Goal: Check status: Check status

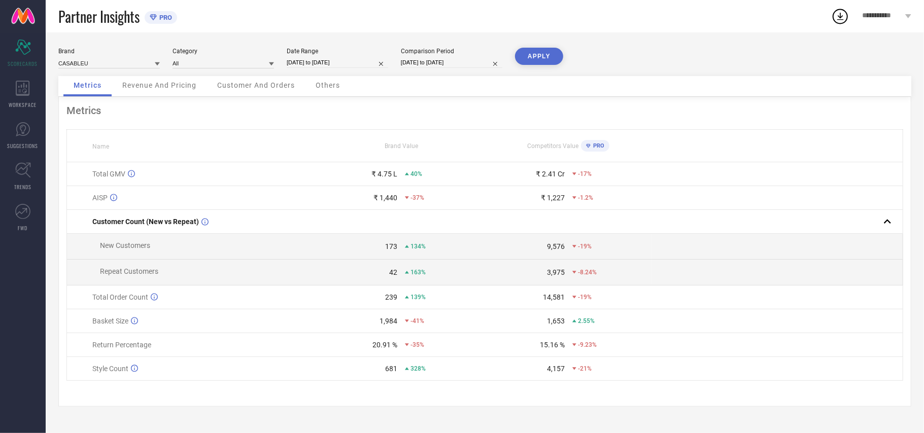
click at [339, 61] on input "[DATE] to [DATE]" at bounding box center [337, 62] width 101 height 11
select select "7"
select select "2025"
select select "8"
select select "2025"
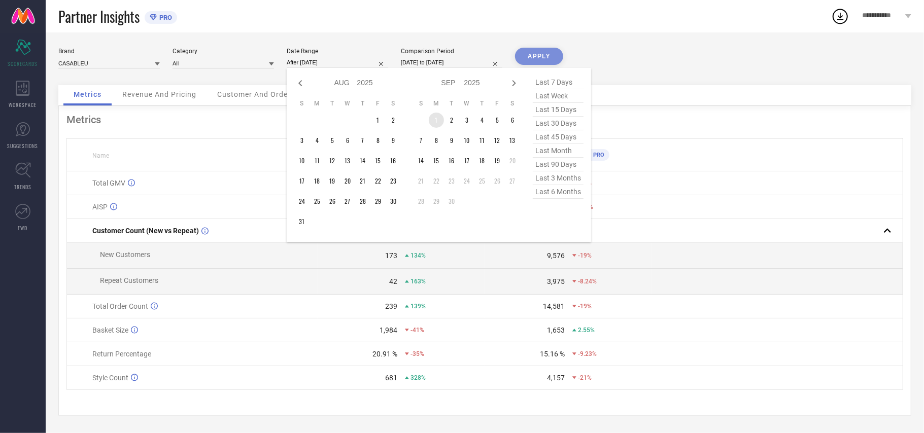
click at [433, 119] on td "1" at bounding box center [436, 120] width 15 height 15
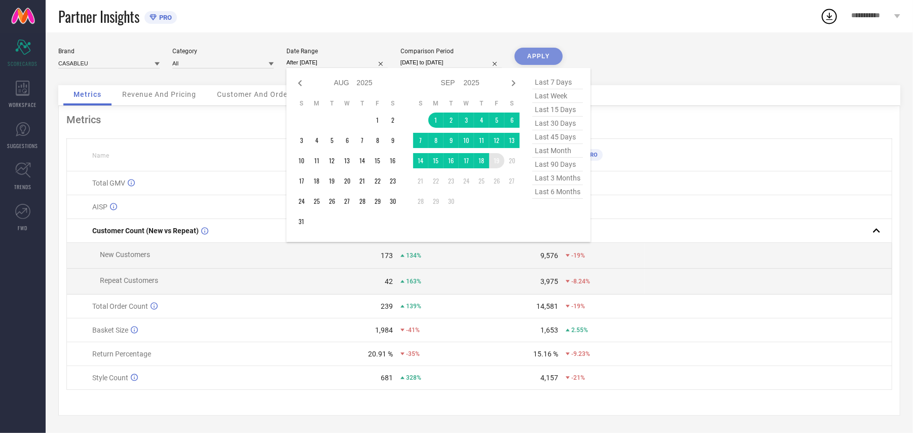
type input "[DATE] to [DATE]"
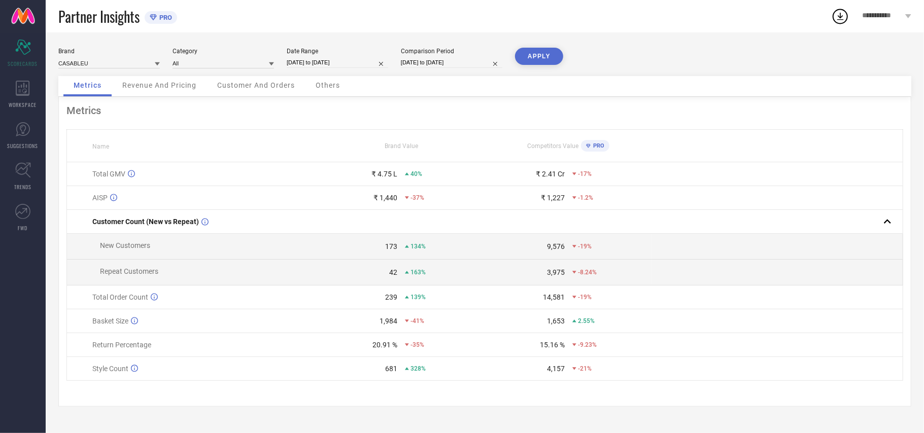
click at [542, 53] on button "APPLY" at bounding box center [539, 56] width 48 height 17
click at [21, 134] on icon at bounding box center [23, 129] width 14 height 14
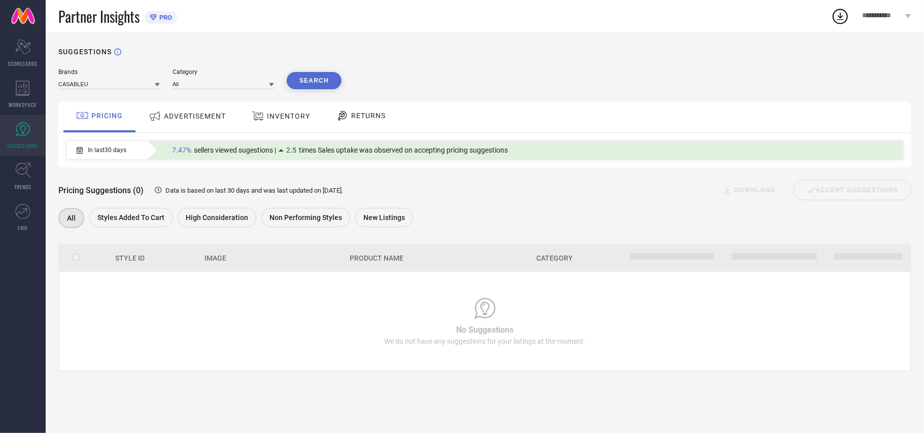
click at [177, 123] on div "ADVERTISEMENT" at bounding box center [187, 116] width 82 height 18
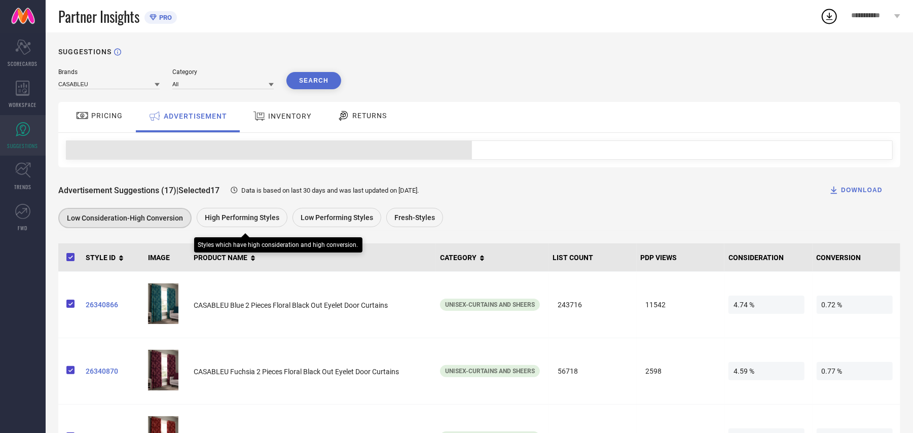
click at [253, 225] on div "High Performing Styles" at bounding box center [242, 217] width 91 height 19
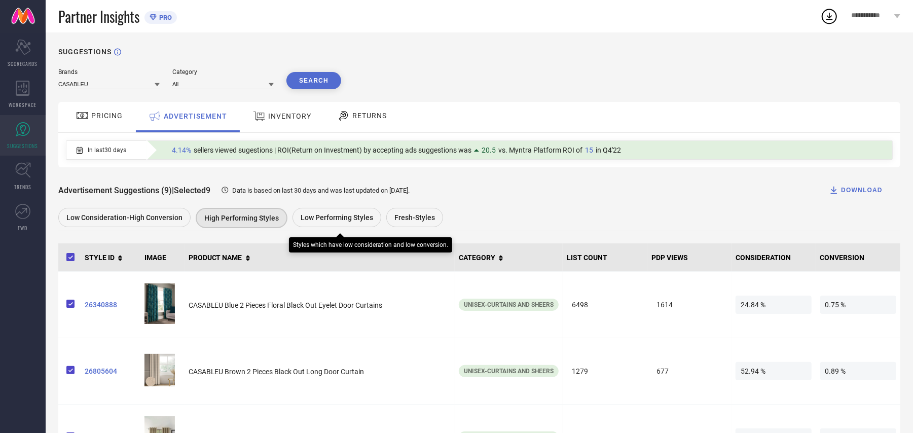
click at [321, 222] on span "Low Performing Styles" at bounding box center [337, 218] width 73 height 8
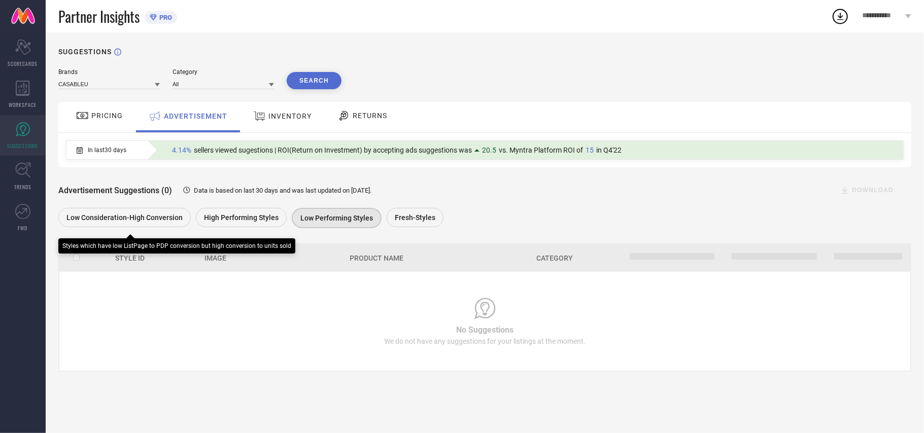
click at [151, 216] on span "Low Consideration-High Conversion" at bounding box center [124, 218] width 116 height 8
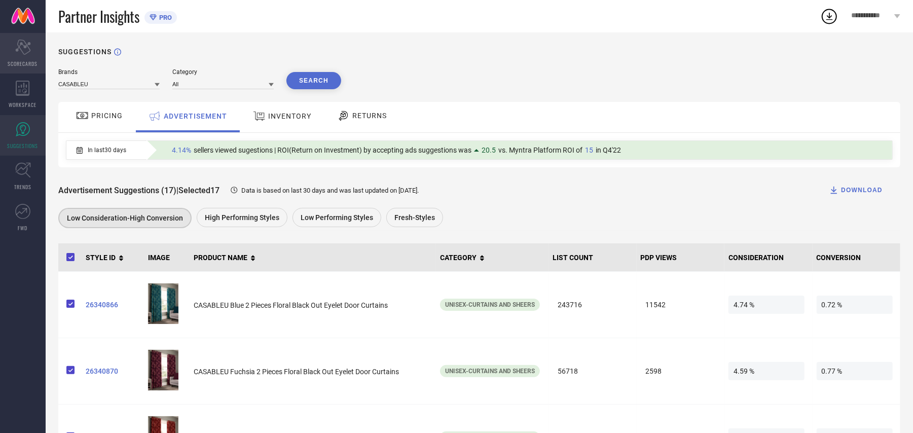
click at [20, 48] on icon "Scorecard" at bounding box center [23, 47] width 16 height 15
